Goal: Task Accomplishment & Management: Manage account settings

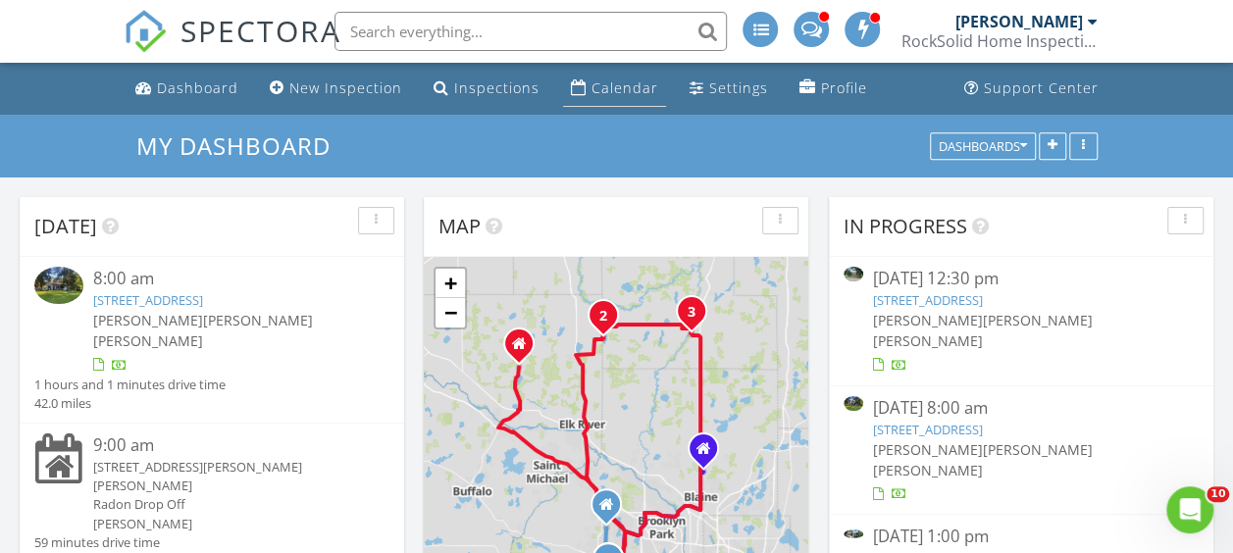
click at [615, 92] on div "Calendar" at bounding box center [624, 87] width 67 height 19
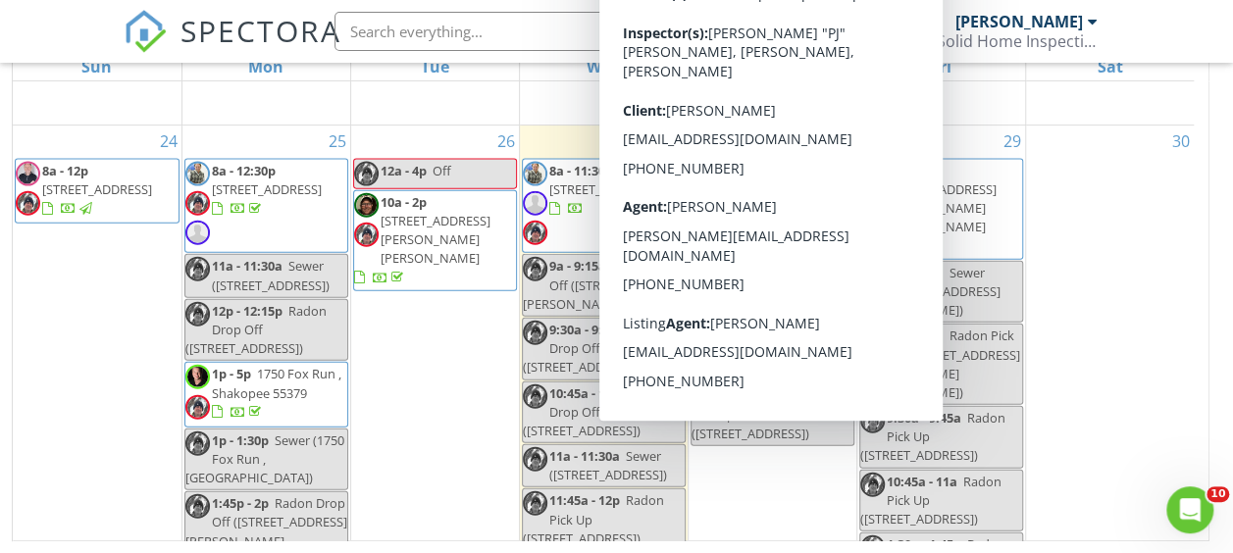
scroll to position [2202, 0]
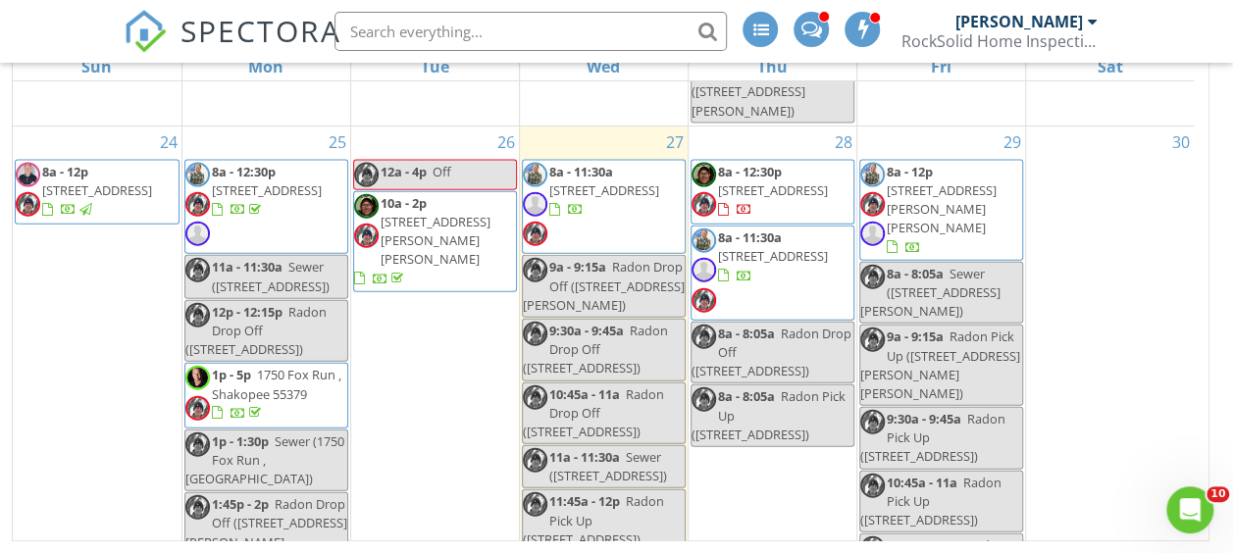
drag, startPoint x: 867, startPoint y: 226, endPoint x: 594, endPoint y: 225, distance: 272.6
click at [594, 199] on span "16735 County Rd 6 , Plymouth 55447" at bounding box center [604, 190] width 110 height 18
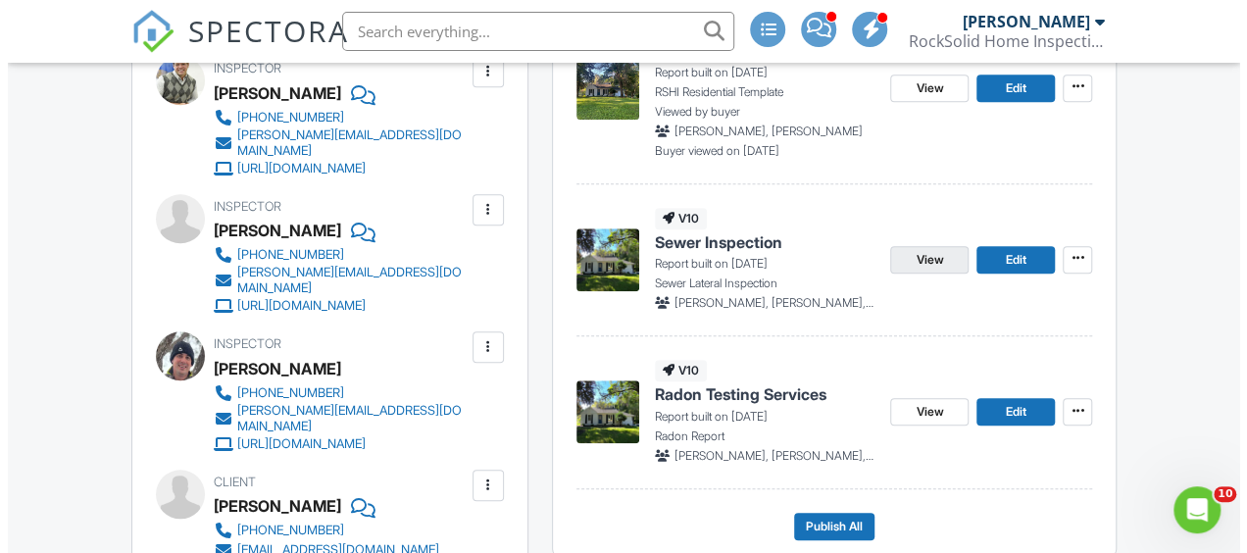
scroll to position [588, 0]
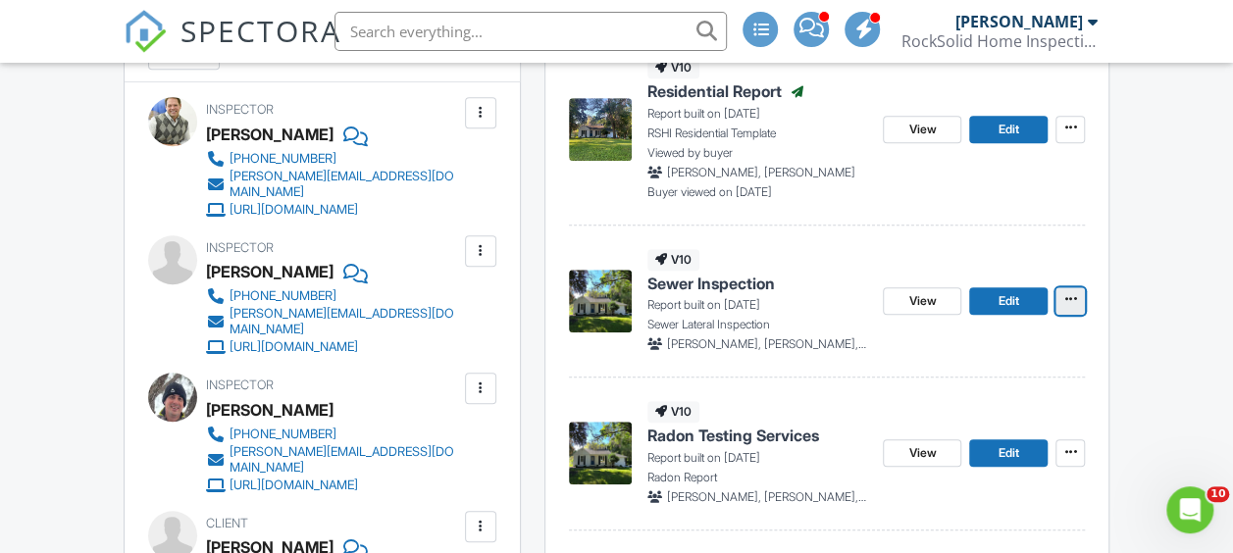
click at [1076, 301] on icon at bounding box center [1070, 299] width 12 height 20
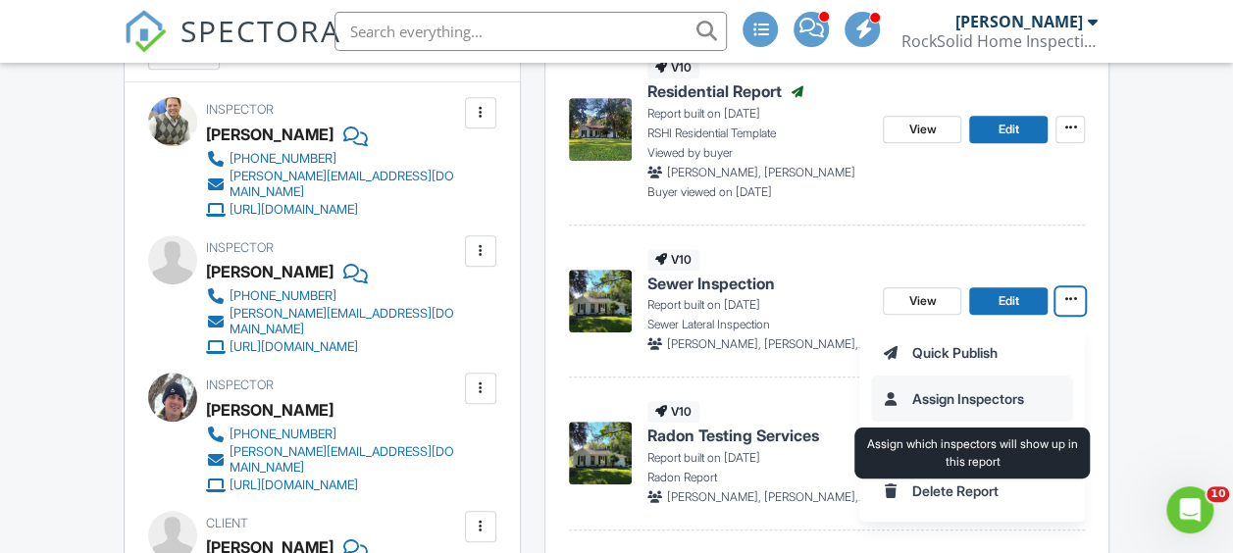
click at [975, 395] on input "Assign Inspectors" at bounding box center [972, 399] width 200 height 44
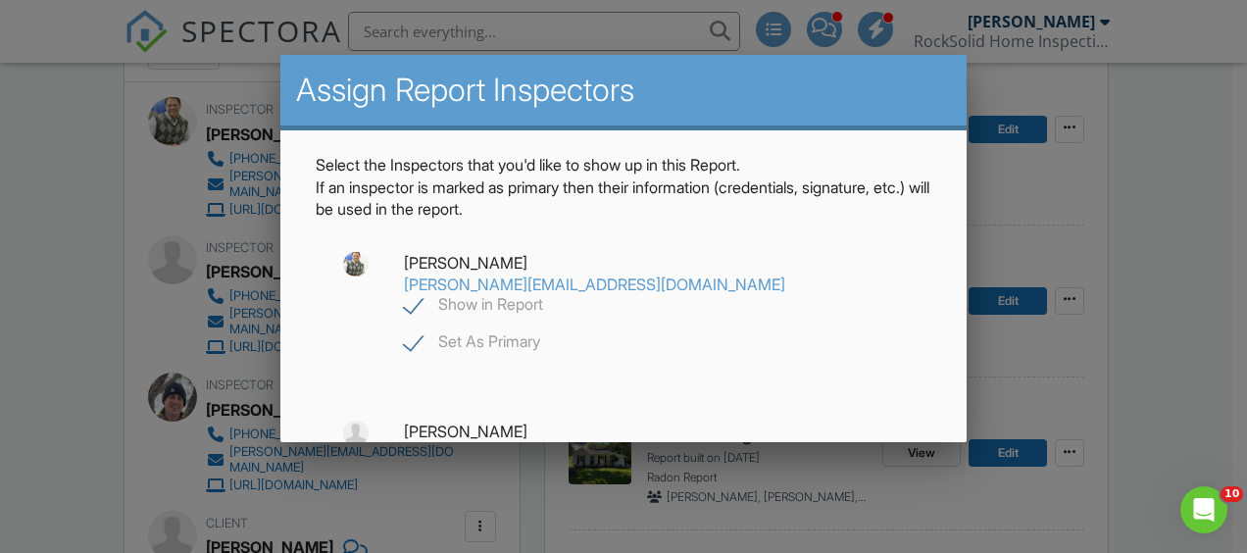
click at [543, 295] on label "Show in Report" at bounding box center [473, 307] width 139 height 25
checkbox input "false"
checkbox input "true"
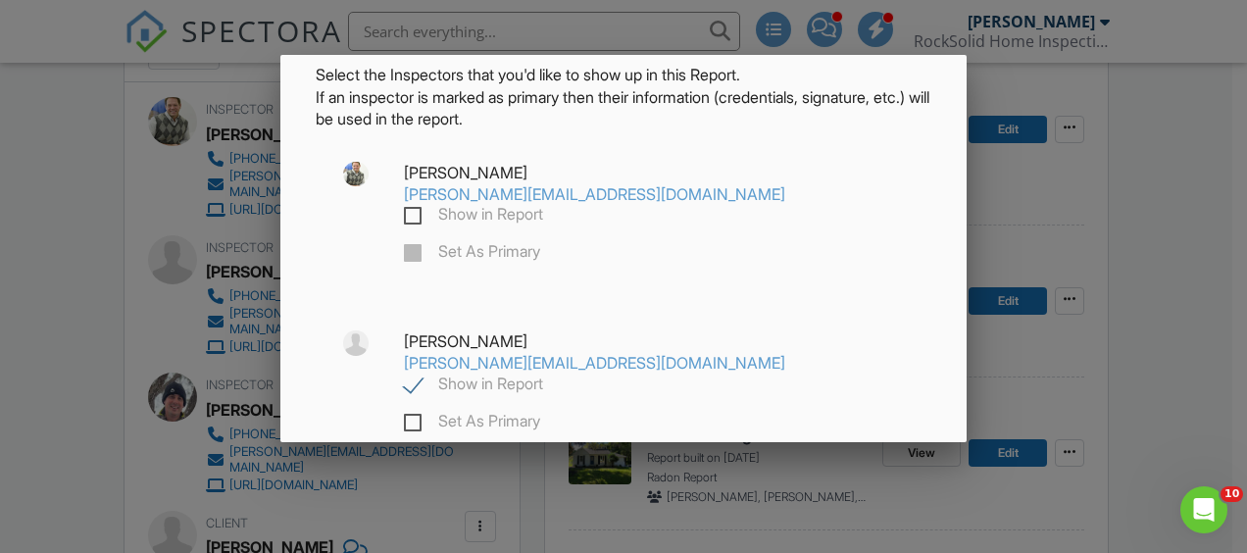
scroll to position [196, 0]
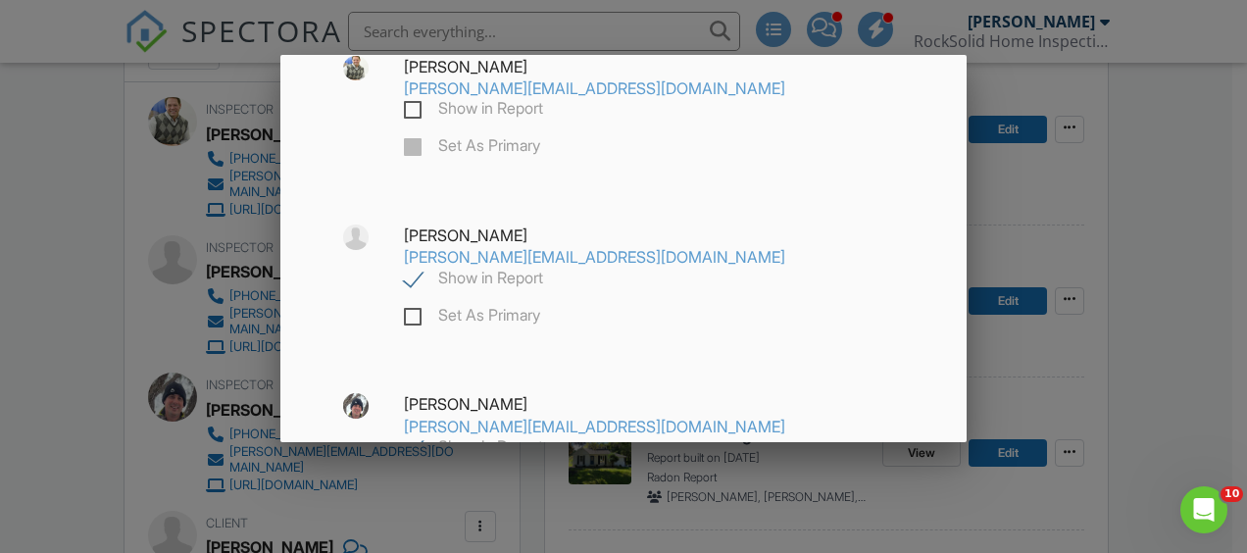
click at [413, 269] on label "Show in Report" at bounding box center [473, 281] width 139 height 25
checkbox input "false"
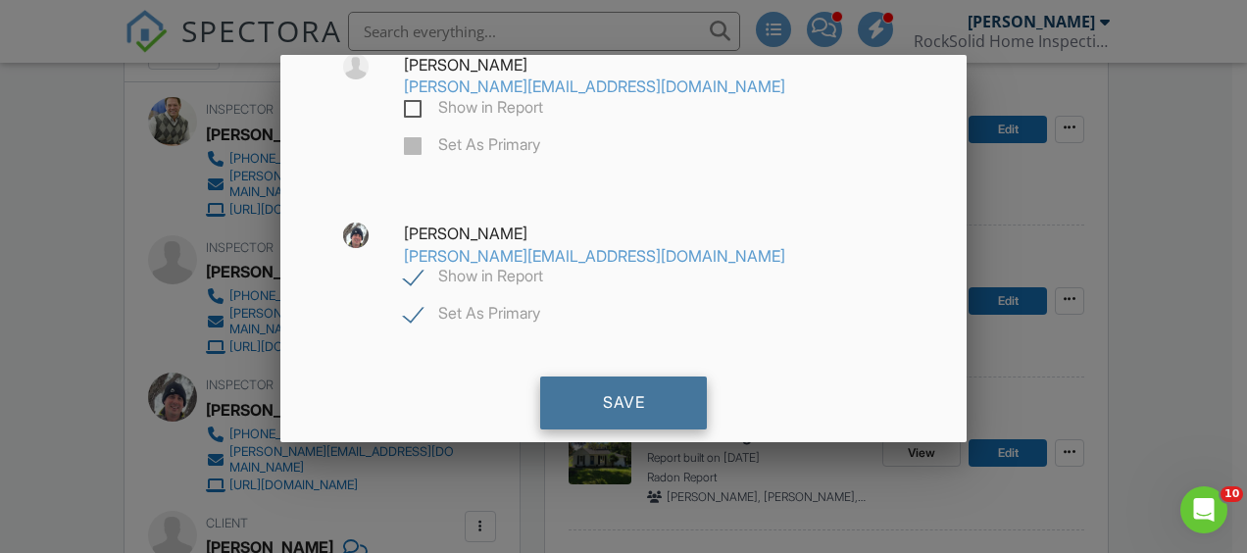
click at [623, 377] on div "Save" at bounding box center [623, 403] width 167 height 53
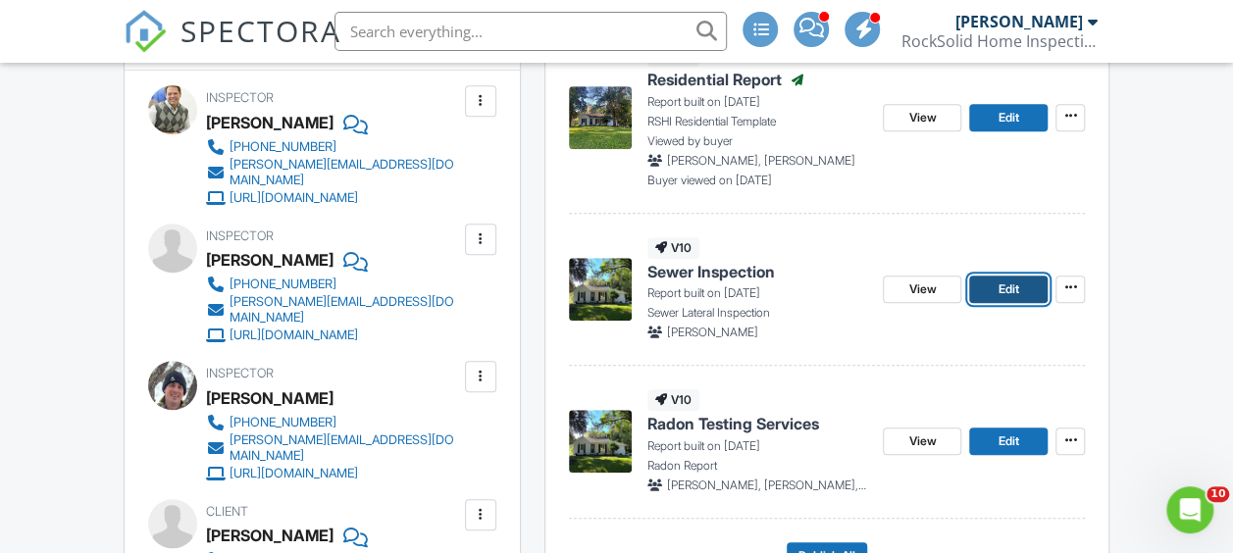
click at [1014, 291] on span "Edit" at bounding box center [1008, 289] width 21 height 20
